Goal: Obtain resource: Download file/media

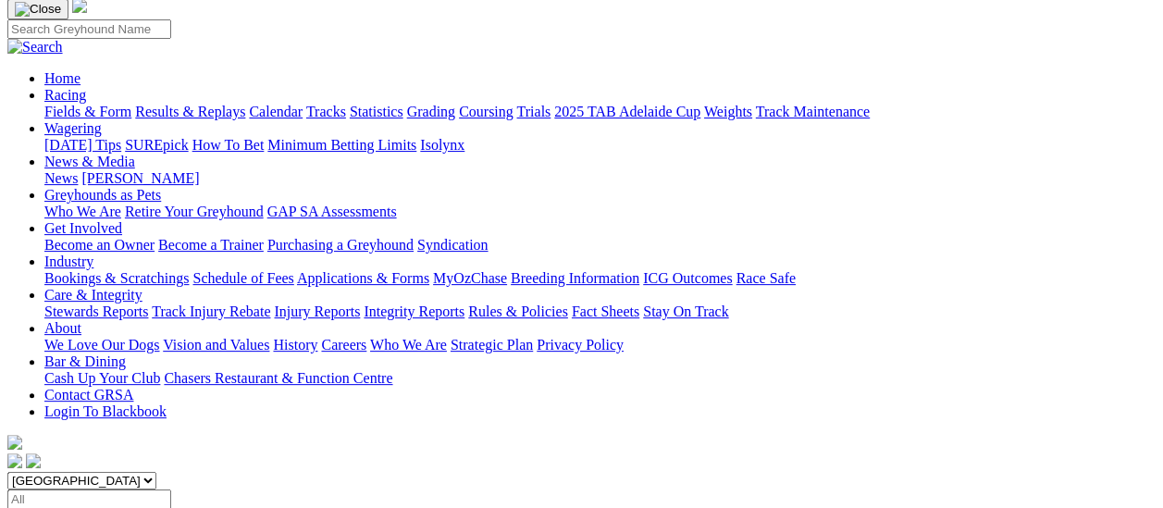
scroll to position [185, 0]
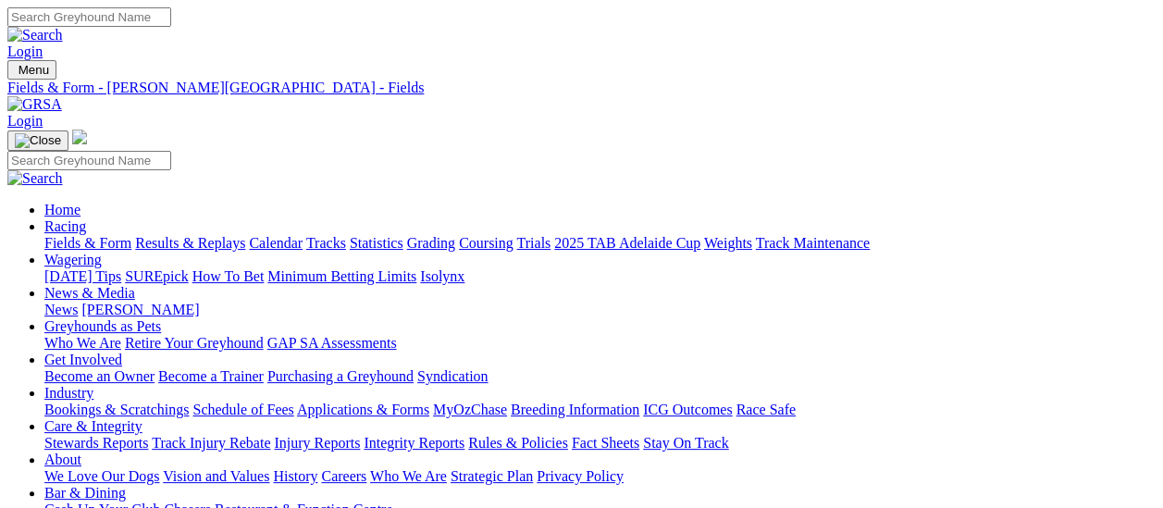
drag, startPoint x: 1068, startPoint y: 399, endPoint x: 1049, endPoint y: 414, distance: 23.7
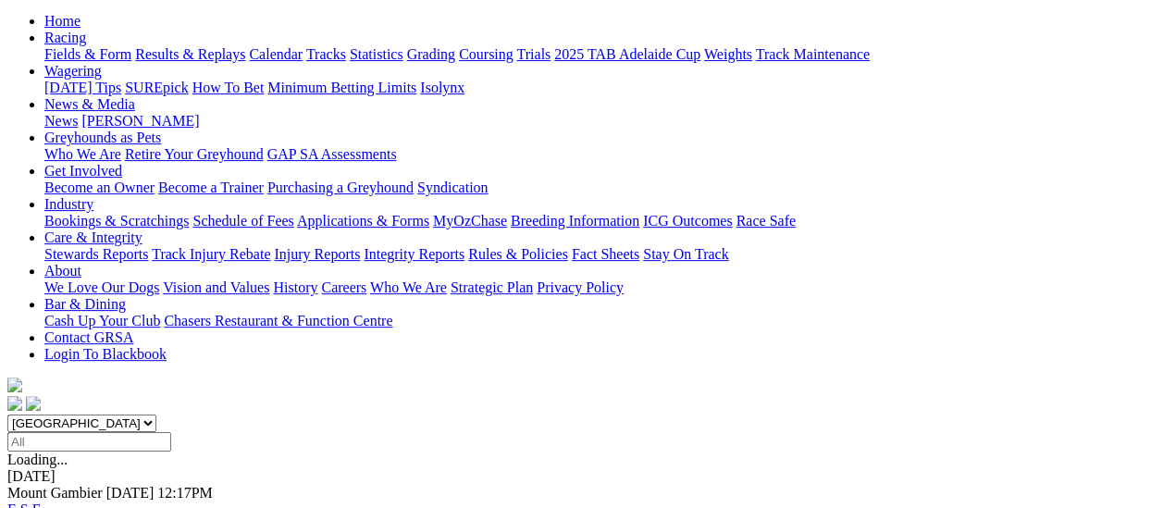
scroll to position [278, 0]
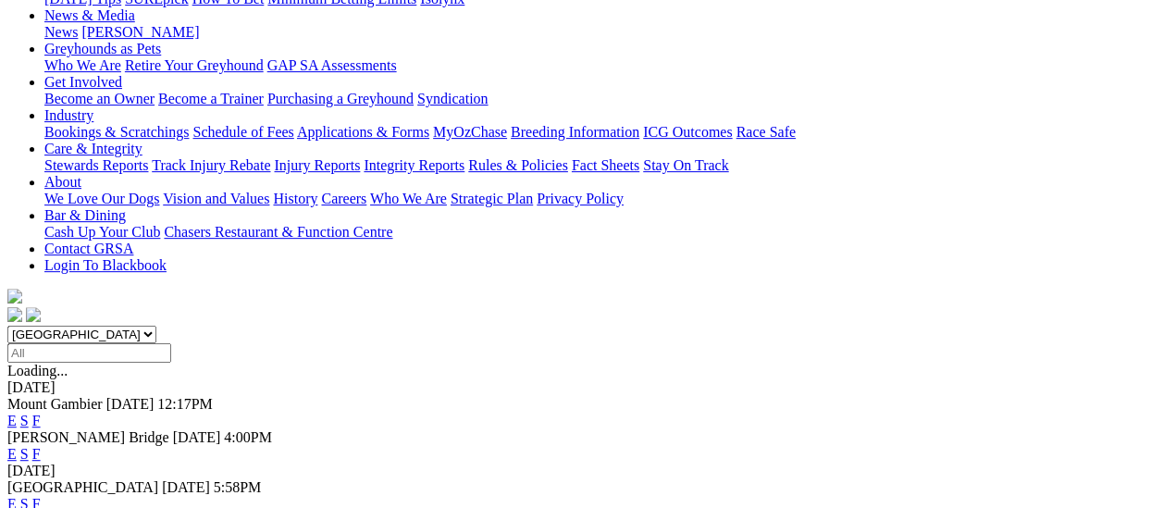
click at [41, 446] on link "F" at bounding box center [36, 454] width 8 height 16
